Goal: Task Accomplishment & Management: Complete application form

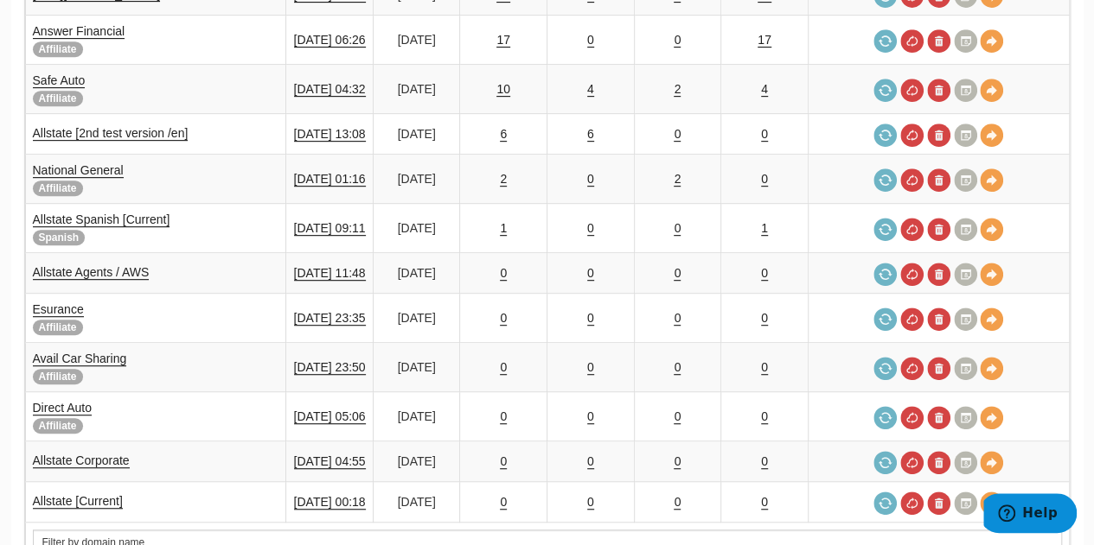
scroll to position [405, 0]
click at [324, 267] on link "[DATE] 11:48" at bounding box center [330, 274] width 72 height 15
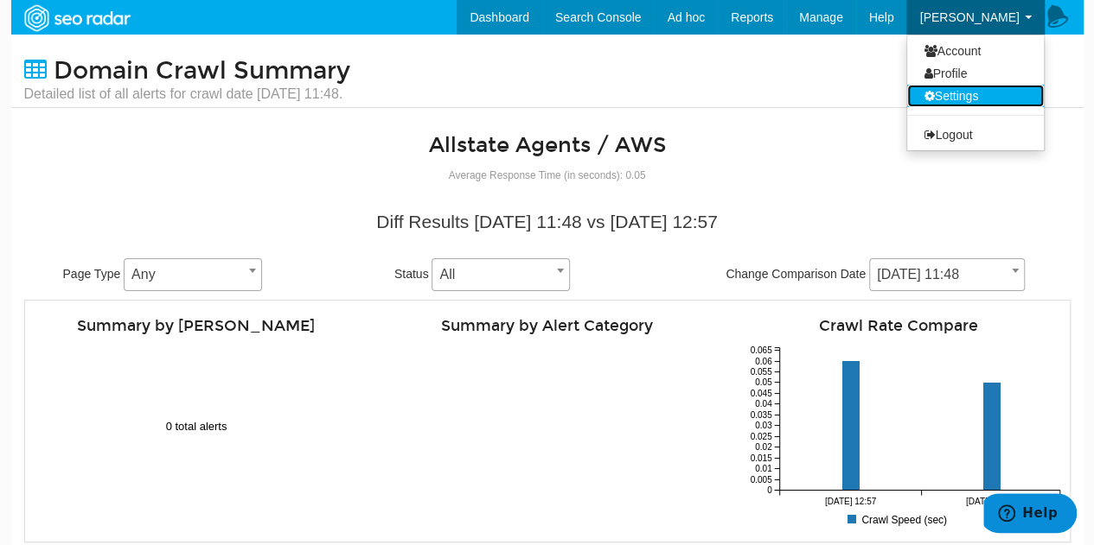
click at [955, 100] on link "Settings" at bounding box center [975, 96] width 137 height 22
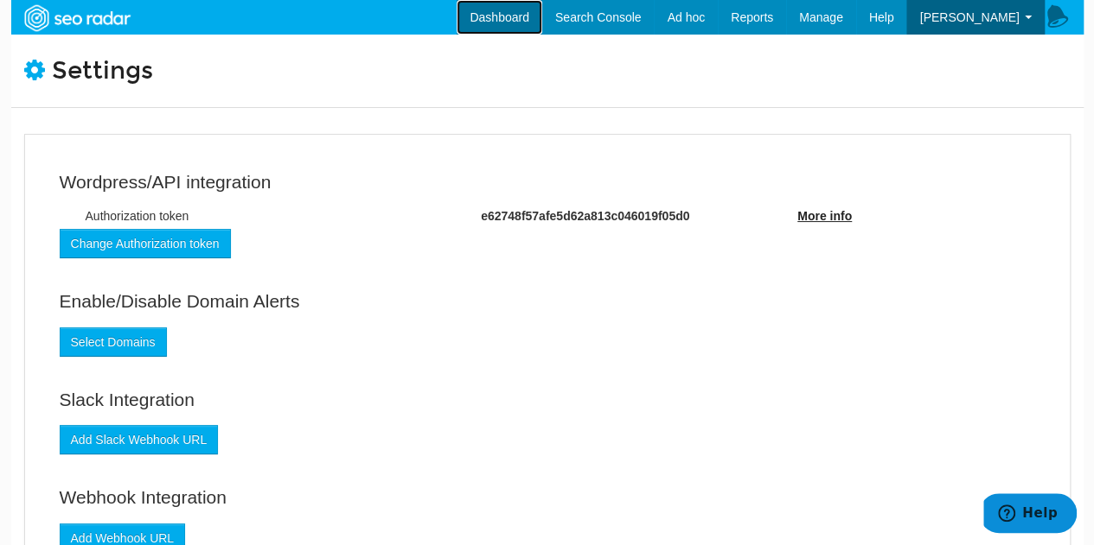
click at [514, 13] on link "Dashboard" at bounding box center [499, 17] width 86 height 35
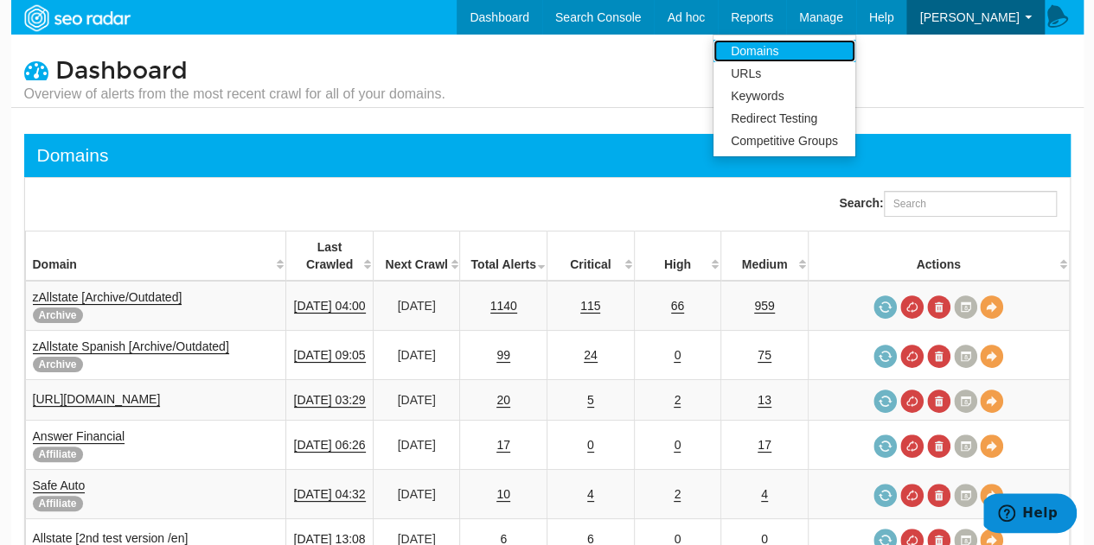
click at [807, 53] on link "Domains" at bounding box center [784, 51] width 142 height 22
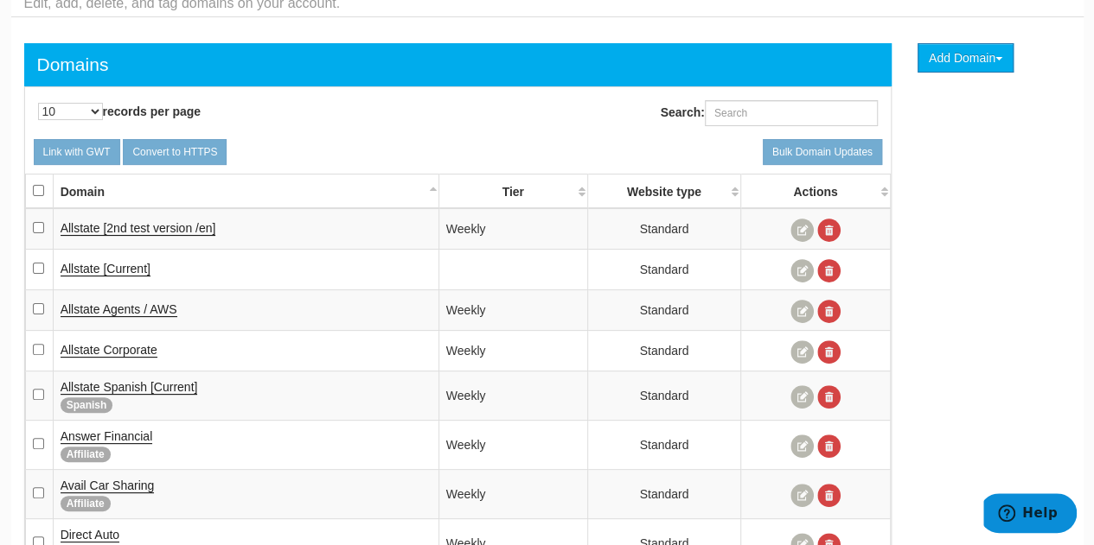
scroll to position [92, 0]
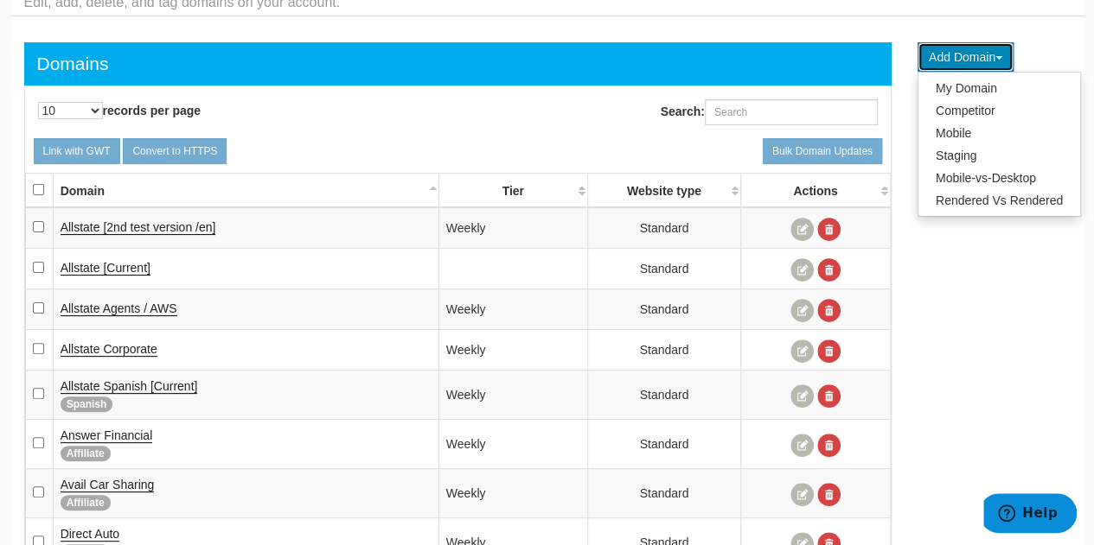
click at [967, 60] on button "Add Domain" at bounding box center [965, 56] width 96 height 29
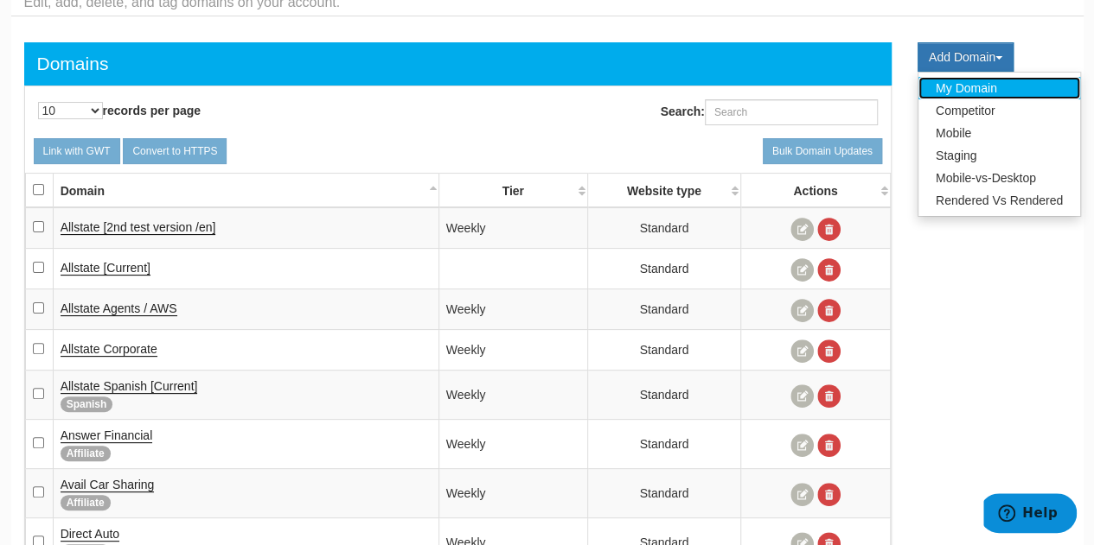
click at [954, 89] on link "My Domain" at bounding box center [999, 88] width 162 height 22
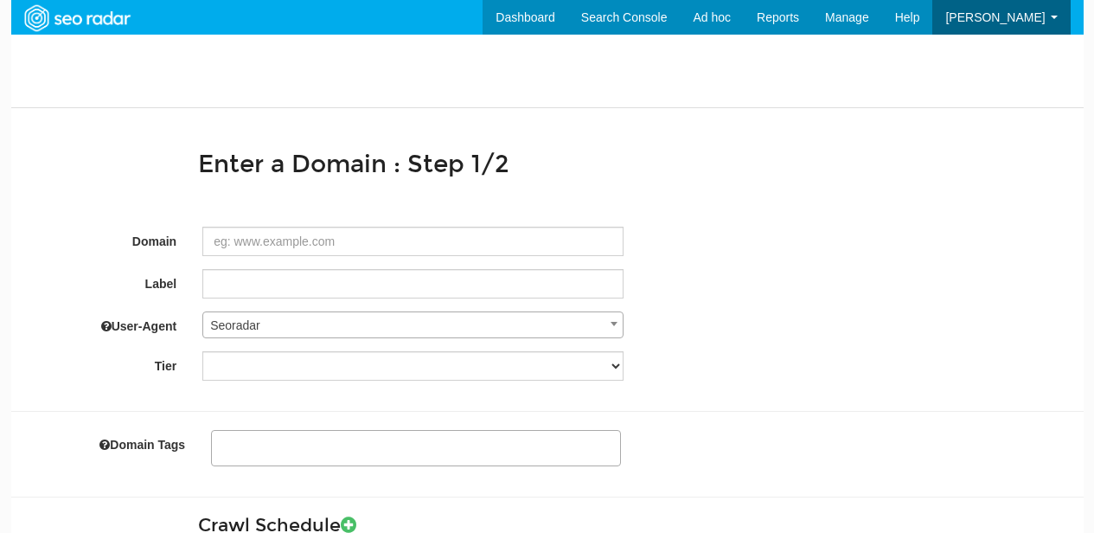
select select
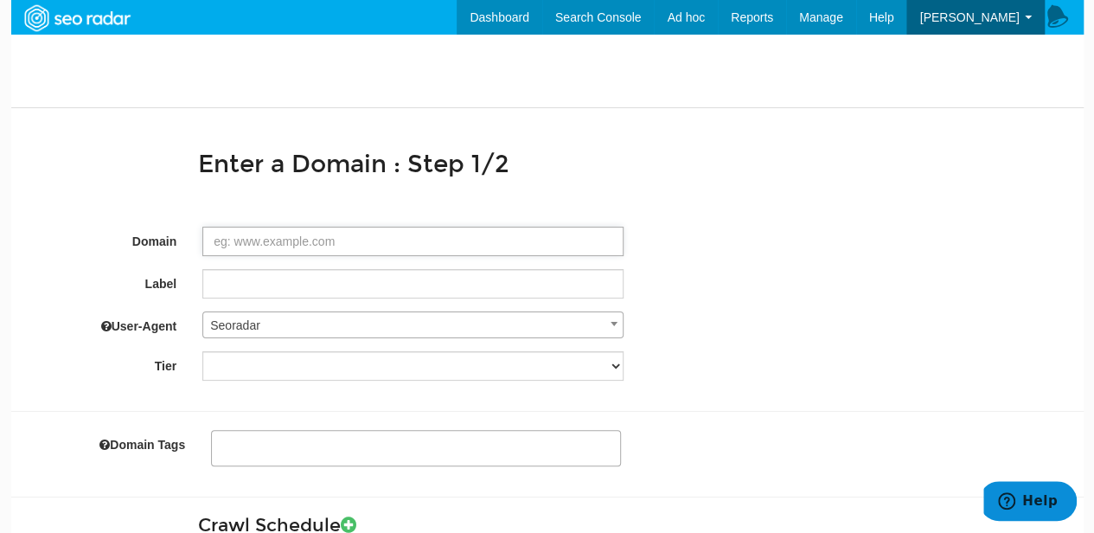
click at [477, 227] on input "Domain" at bounding box center [412, 240] width 421 height 29
type input "[URL][DOMAIN_NAME]"
type textarea "agents allstate"
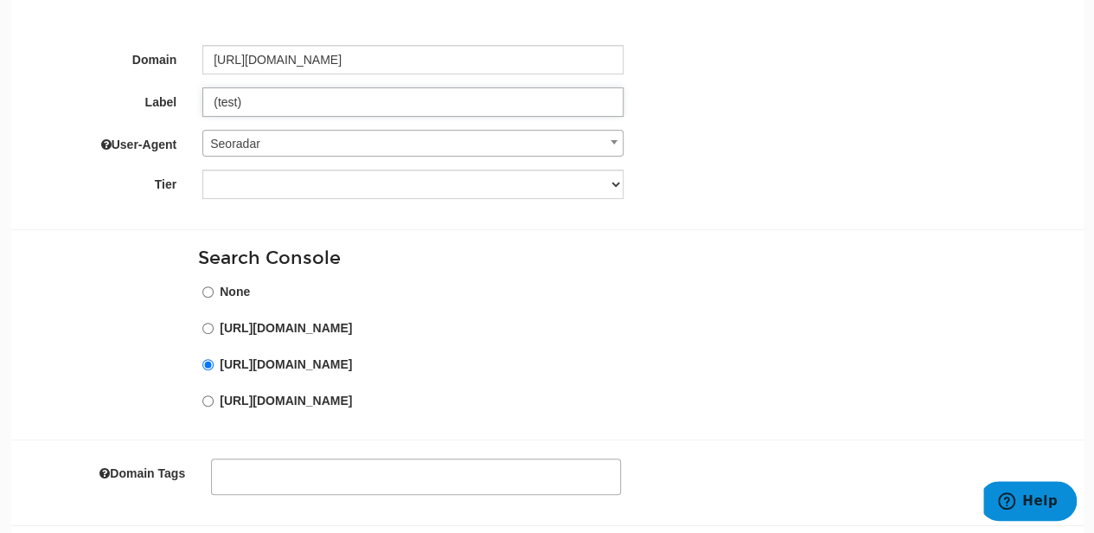
scroll to position [182, 0]
type input "(test)"
click at [628, 184] on div "Weekly" at bounding box center [412, 183] width 447 height 29
click at [626, 184] on div "Weekly" at bounding box center [412, 183] width 447 height 29
click at [623, 184] on div "Weekly" at bounding box center [412, 183] width 447 height 29
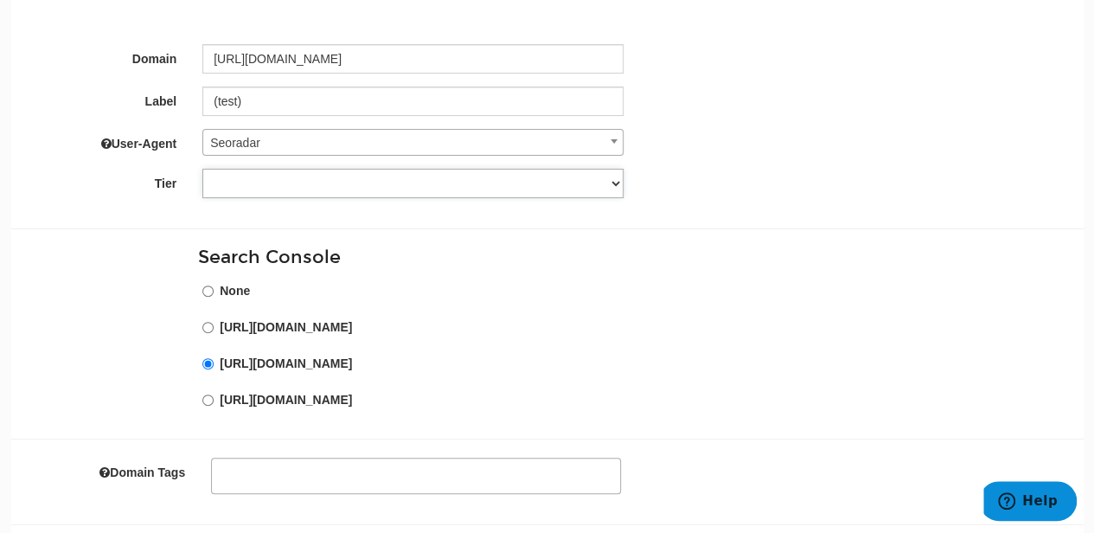
click at [617, 184] on select "Weekly" at bounding box center [412, 183] width 421 height 29
select select "13"
click at [202, 169] on select "Weekly" at bounding box center [412, 183] width 421 height 29
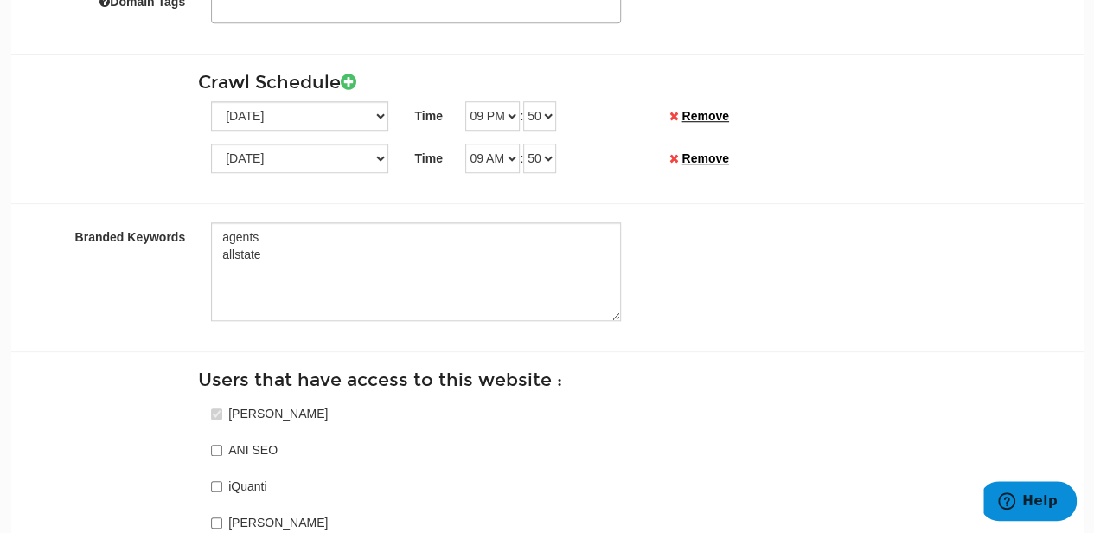
scroll to position [654, 0]
click at [380, 110] on select "Sunday Monday Tuesday Wednesday Thursday Friday Saturday" at bounding box center [299, 114] width 177 height 29
select select "3"
click at [211, 100] on select "Sunday Monday Tuesday Wednesday Thursday Friday Saturday" at bounding box center [299, 114] width 177 height 29
click at [508, 115] on select "12 AM 01 AM 02 AM 03 AM 04 AM 05 AM 06 AM 07 AM 08 AM 09 AM 10 AM 11 AM 12 PM 0…" at bounding box center [492, 114] width 54 height 29
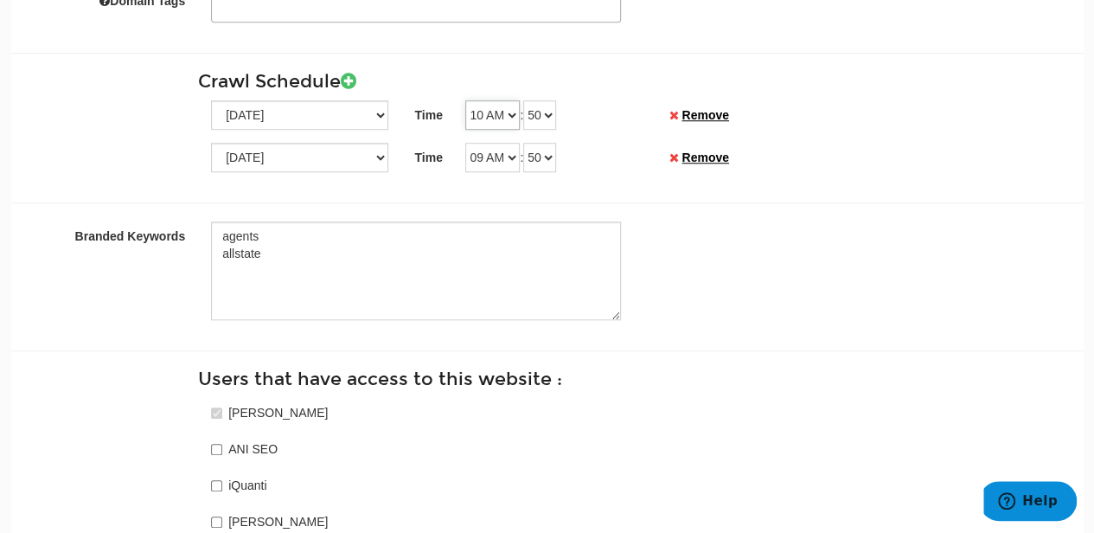
click at [465, 100] on select "12 AM 01 AM 02 AM 03 AM 04 AM 05 AM 06 AM 07 AM 08 AM 09 AM 10 AM 11 AM 12 PM 0…" at bounding box center [492, 114] width 54 height 29
click at [553, 110] on select "00 01 02 03 04 05 06 07 08 09 10 11 12 13 14 15 16 17 18 19 20 21 22 23 24 25 2…" at bounding box center [539, 114] width 33 height 29
click at [509, 112] on select "12 AM 01 AM 02 AM 03 AM 04 AM 05 AM 06 AM 07 AM 08 AM 09 AM 10 AM 11 AM 12 PM 0…" at bounding box center [492, 114] width 54 height 29
select select "09"
click at [465, 100] on select "12 AM 01 AM 02 AM 03 AM 04 AM 05 AM 06 AM 07 AM 08 AM 09 AM 10 AM 11 AM 12 PM 0…" at bounding box center [492, 114] width 54 height 29
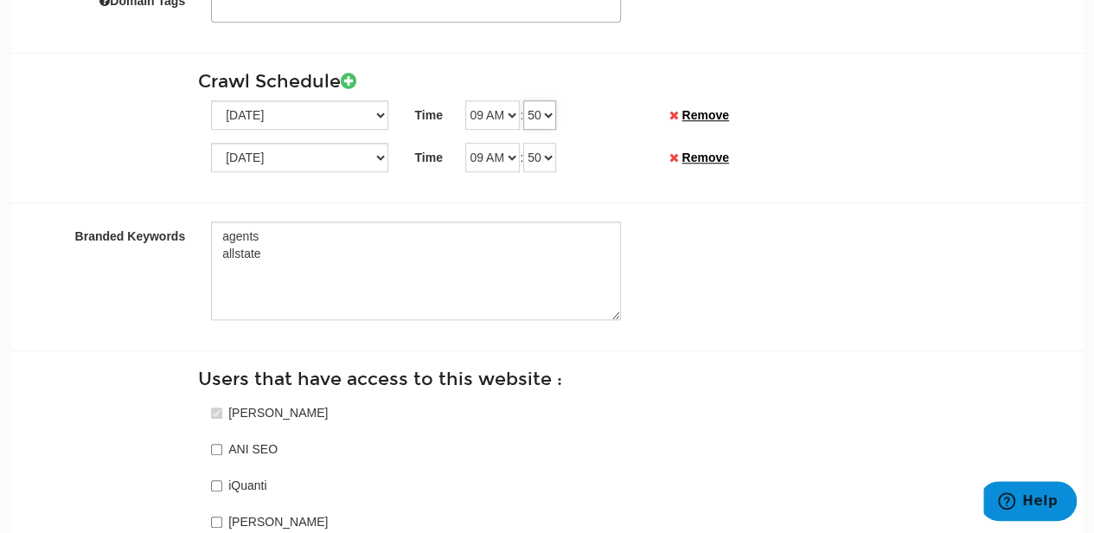
click at [547, 112] on select "00 01 02 03 04 05 06 07 08 09 10 11 12 13 14 15 16 17 18 19 20 21 22 23 24 25 2…" at bounding box center [539, 114] width 33 height 29
select select "52"
click at [528, 100] on select "00 01 02 03 04 05 06 07 08 09 10 11 12 13 14 15 16 17 18 19 20 21 22 23 24 25 2…" at bounding box center [539, 114] width 33 height 29
click at [667, 259] on div "Branded Keywords agents allstate" at bounding box center [547, 270] width 1046 height 99
click at [554, 155] on select "00 01 02 03 04 05 06 07 08 09 10 11 12 13 14 15 16 17 18 19 20 21 22 23 24 25 2…" at bounding box center [539, 157] width 33 height 29
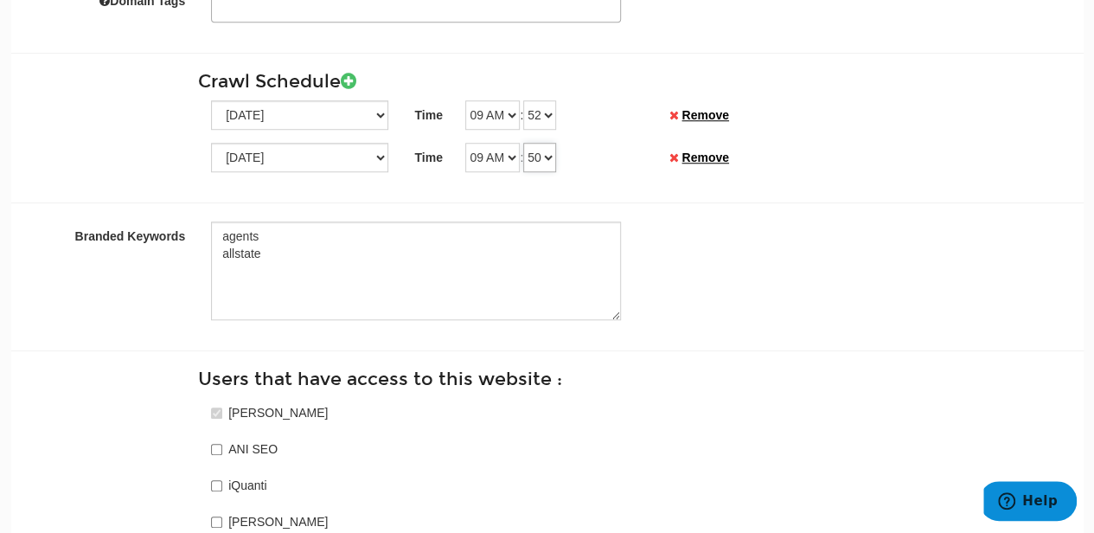
select select "52"
click at [528, 143] on select "00 01 02 03 04 05 06 07 08 09 10 11 12 13 14 15 16 17 18 19 20 21 22 23 24 25 2…" at bounding box center [539, 157] width 33 height 29
click at [703, 248] on div "Branded Keywords agents allstate" at bounding box center [547, 270] width 1046 height 99
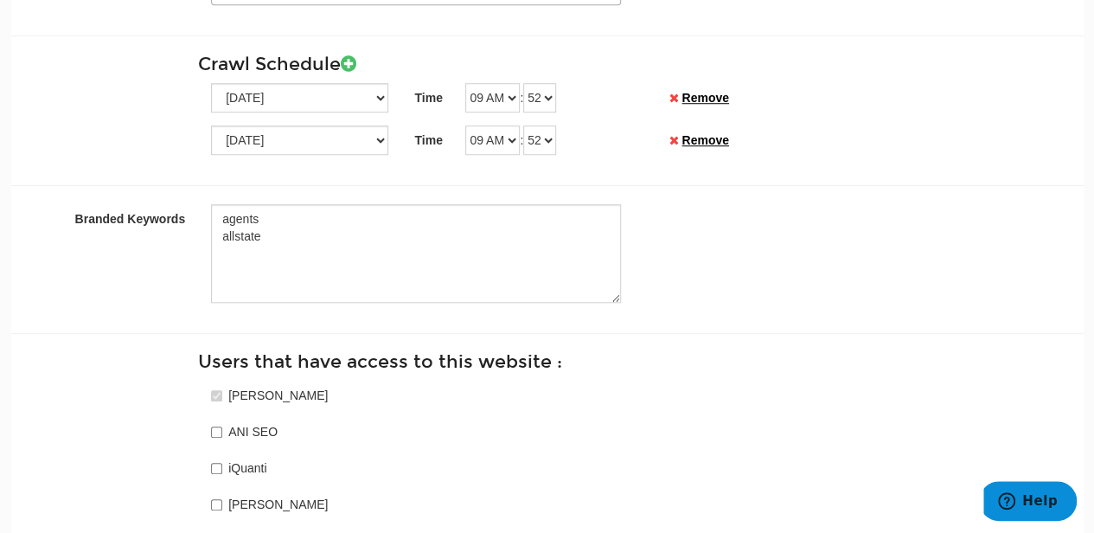
click at [671, 137] on icon at bounding box center [674, 140] width 10 height 12
click at [690, 105] on link "Remove" at bounding box center [704, 98] width 47 height 14
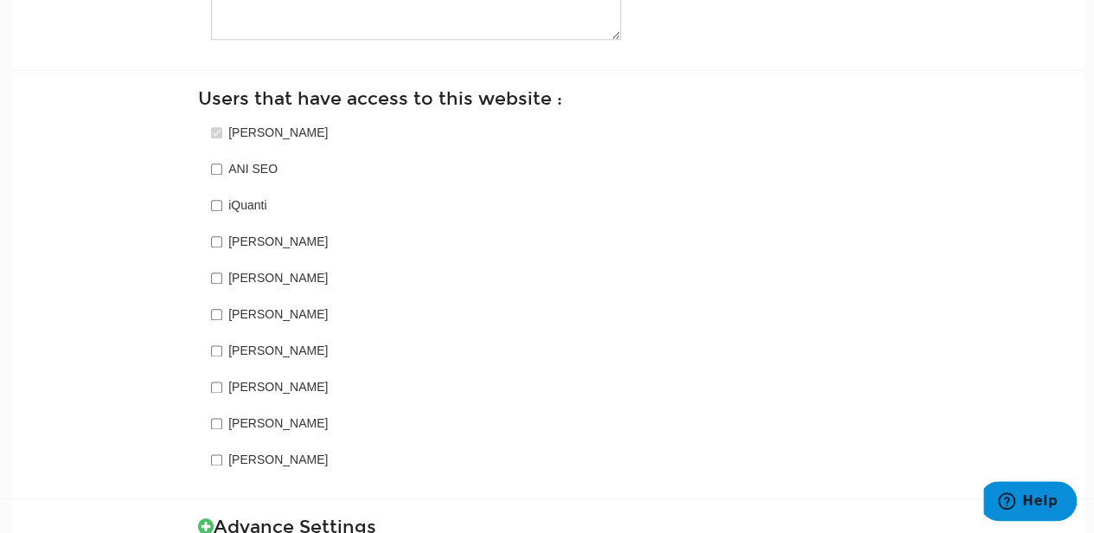
scroll to position [1049, 0]
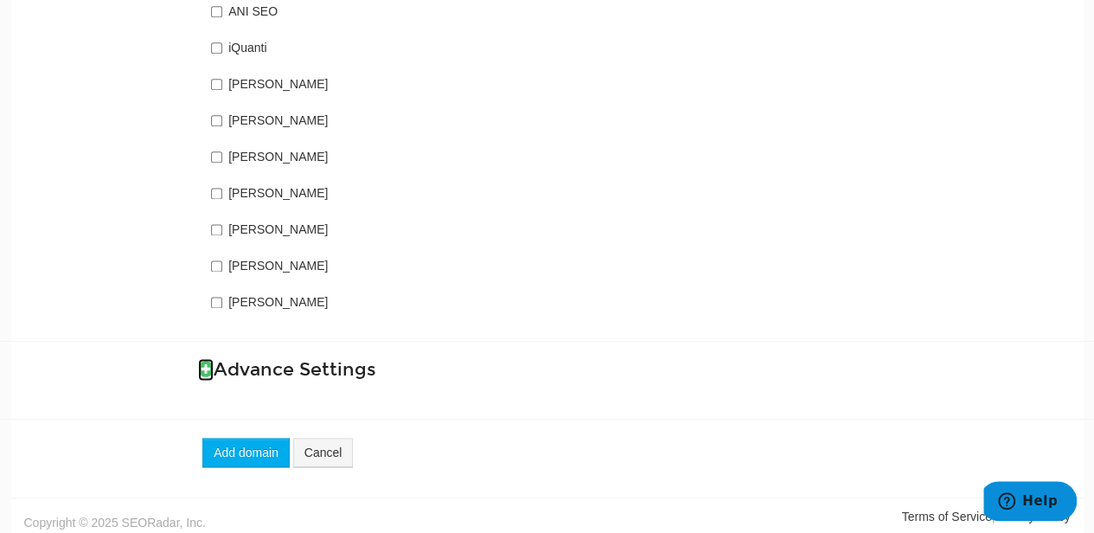
click at [204, 360] on icon at bounding box center [206, 369] width 16 height 18
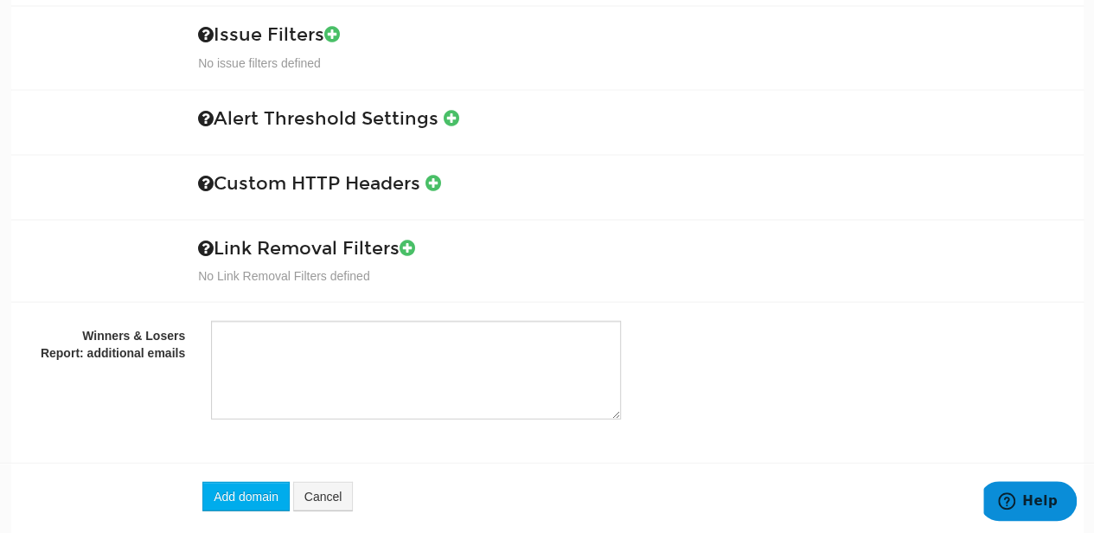
scroll to position [1988, 0]
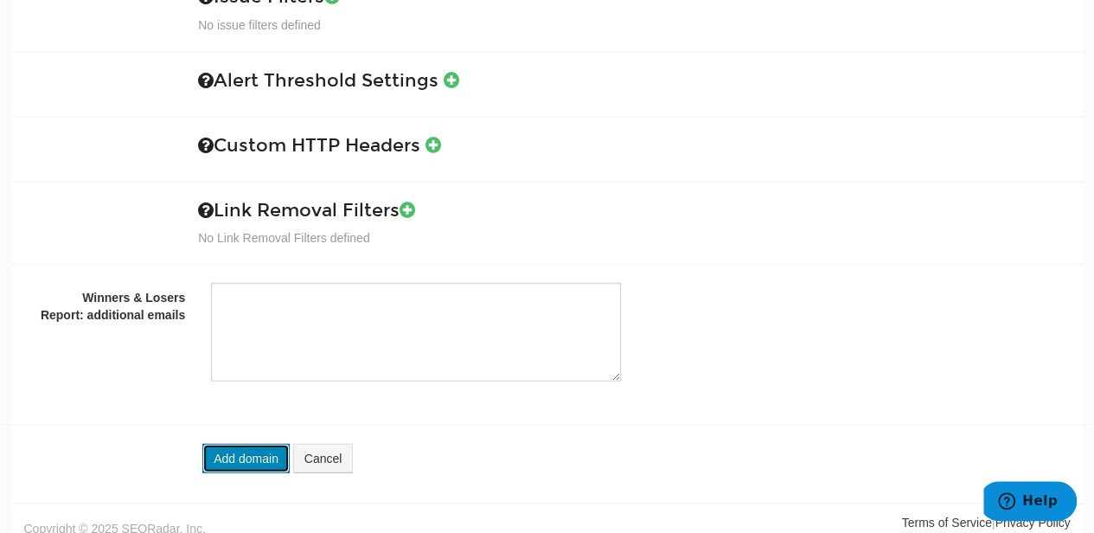
click at [233, 443] on button "Add domain" at bounding box center [245, 457] width 87 height 29
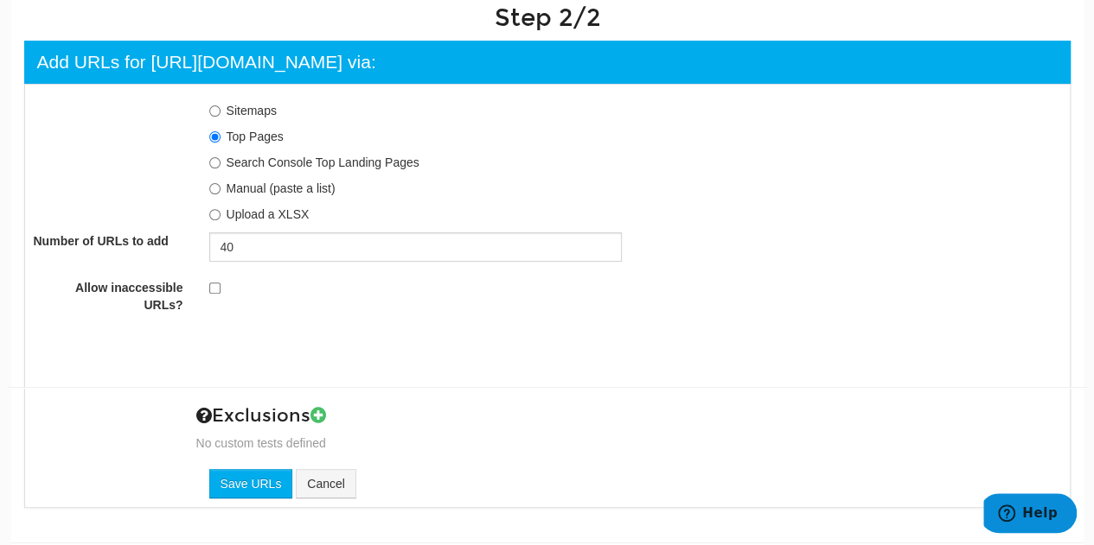
scroll to position [245, 0]
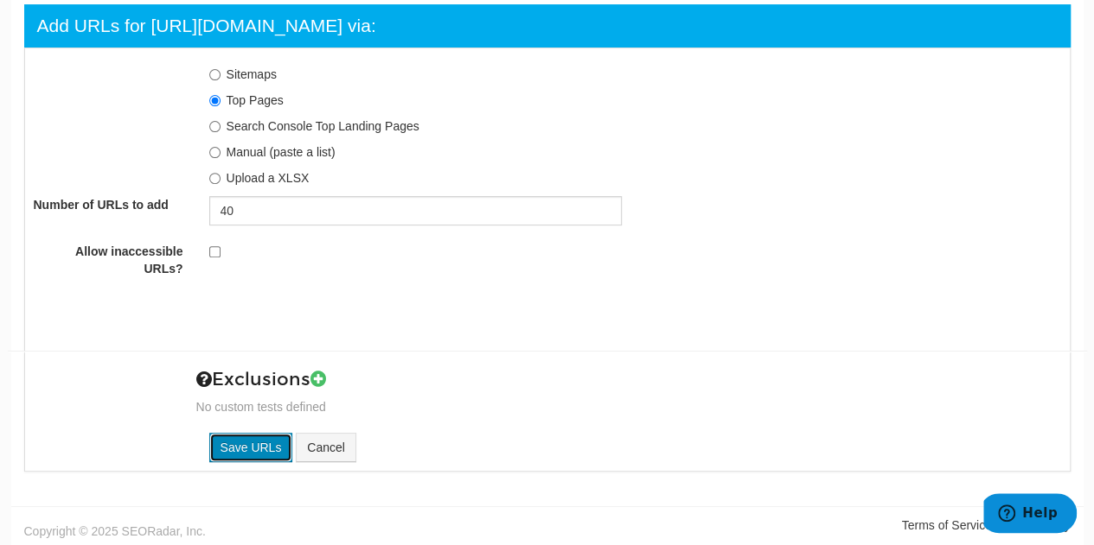
click at [238, 444] on input "Save URLs" at bounding box center [251, 447] width 84 height 29
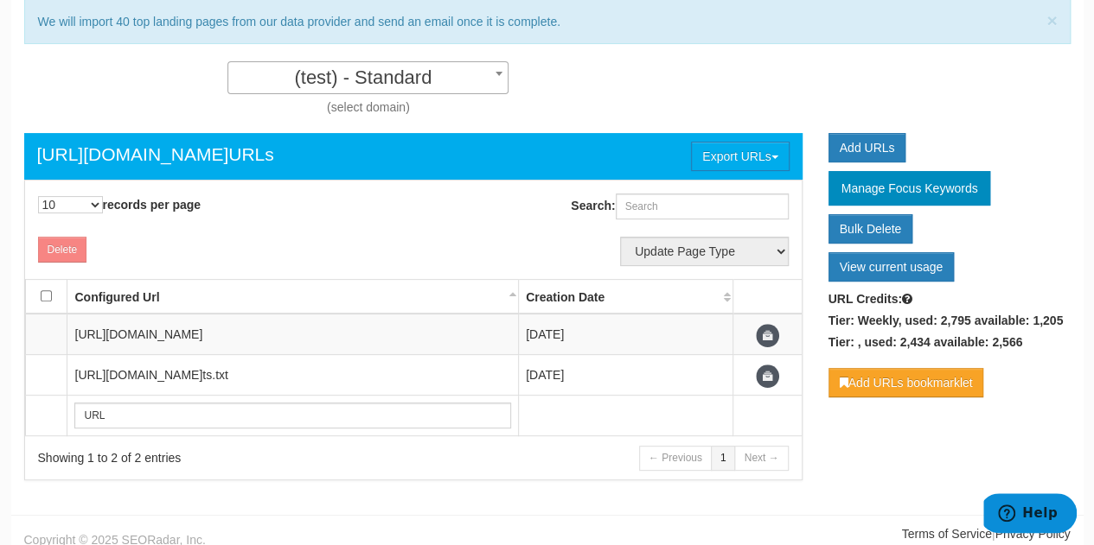
scroll to position [144, 0]
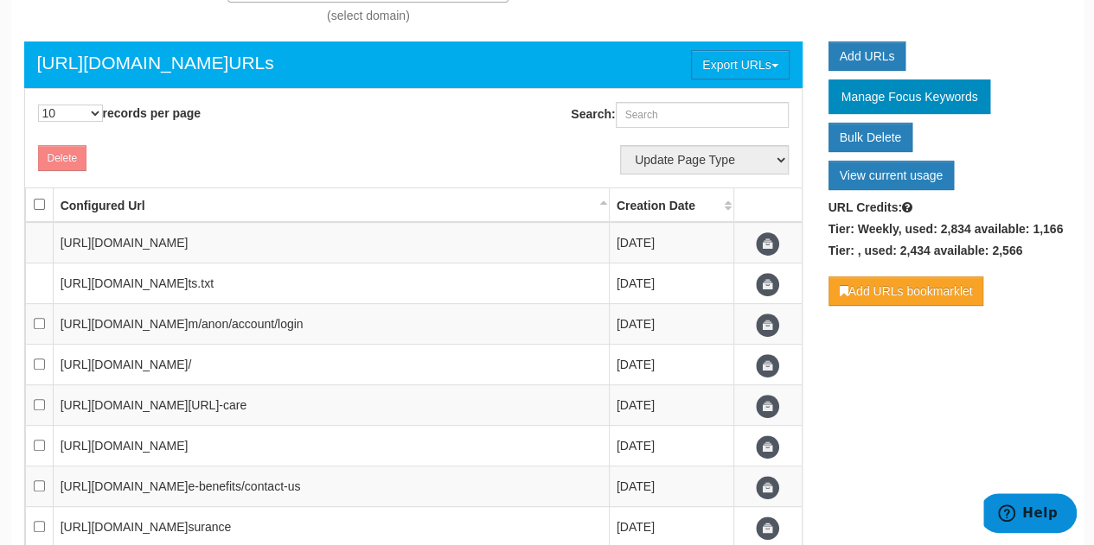
scroll to position [149, 0]
